Goal: Task Accomplishment & Management: Use online tool/utility

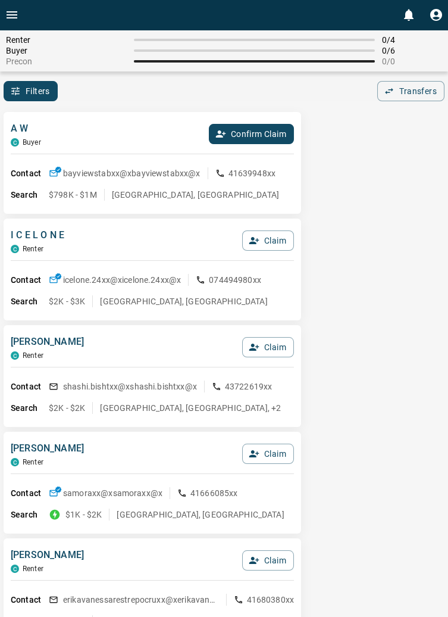
click at [261, 133] on button "Confirm Claim" at bounding box center [251, 134] width 85 height 20
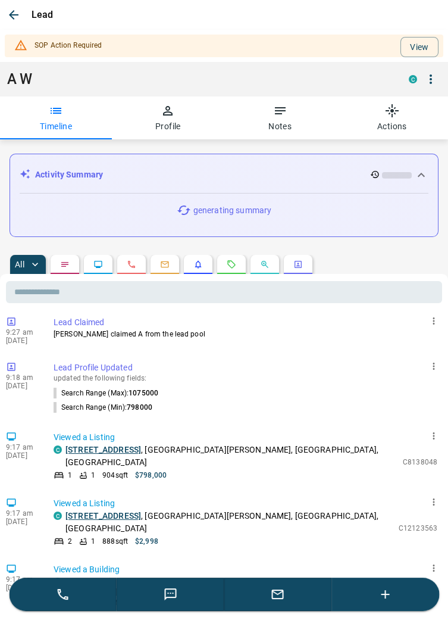
click at [169, 114] on icon "button" at bounding box center [168, 111] width 14 height 14
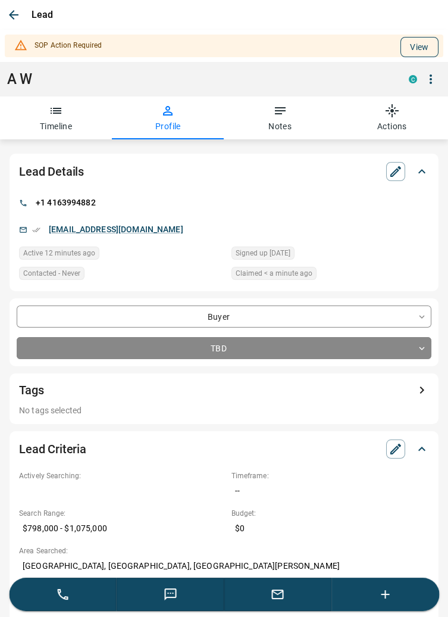
click at [422, 49] on button "View" at bounding box center [420, 47] width 38 height 20
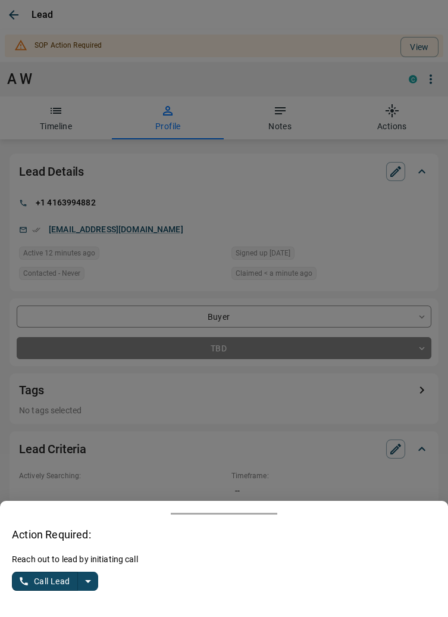
click at [91, 588] on button "split button" at bounding box center [88, 581] width 20 height 19
click at [75, 555] on li "Log Manual Call" at bounding box center [56, 558] width 73 height 18
click at [43, 578] on button "Log Manual Call" at bounding box center [51, 581] width 79 height 19
click at [25, 582] on button "Yes" at bounding box center [24, 581] width 24 height 18
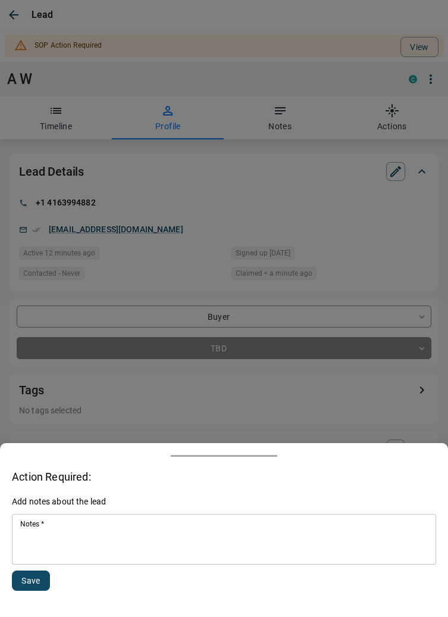
click at [119, 537] on textarea "Notes   *" at bounding box center [224, 539] width 408 height 40
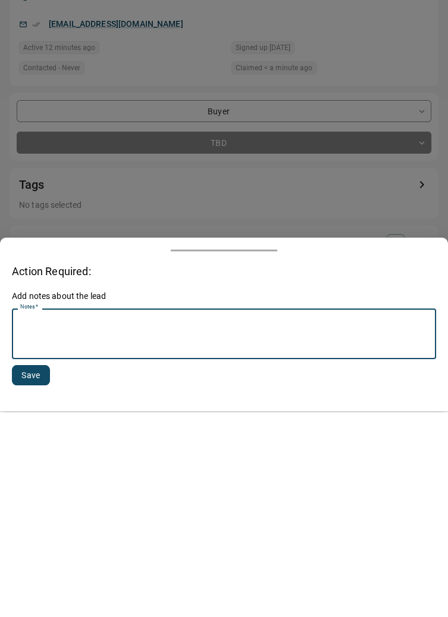
scroll to position [128, 0]
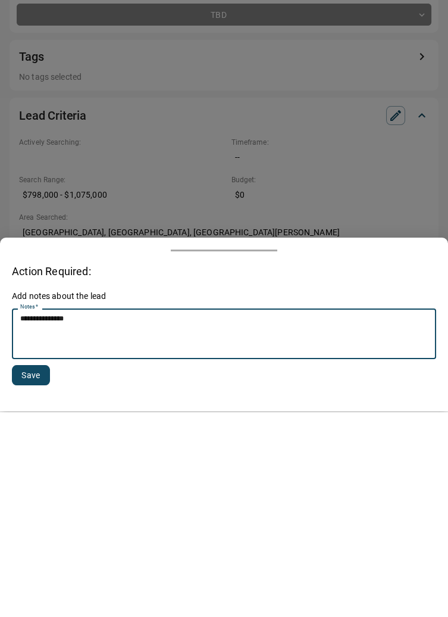
type textarea "**********"
click at [38, 578] on button "Save" at bounding box center [31, 581] width 38 height 20
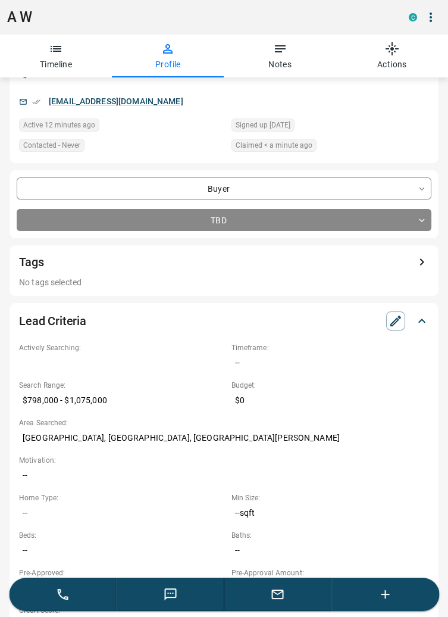
scroll to position [0, 0]
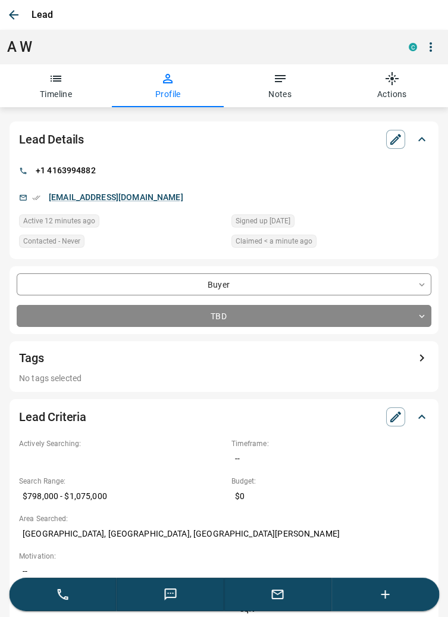
click at [19, 14] on icon "button" at bounding box center [14, 15] width 14 height 14
